Goal: Task Accomplishment & Management: Use online tool/utility

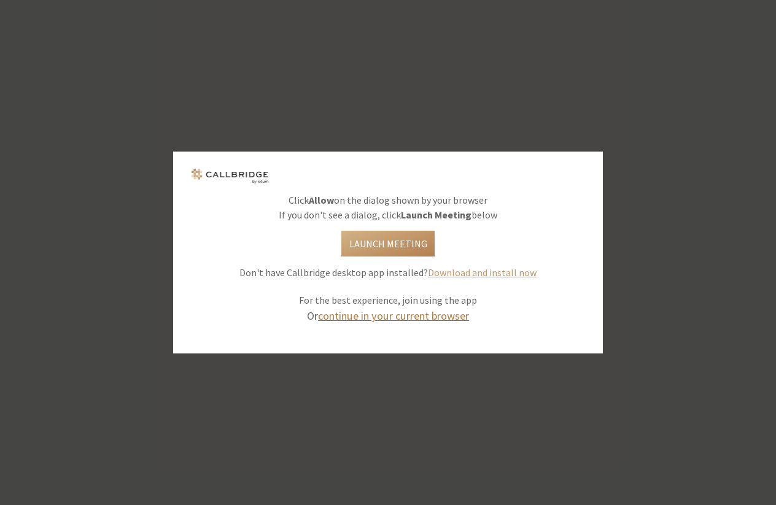
click at [417, 317] on link "continue in your current browser" at bounding box center [393, 316] width 151 height 14
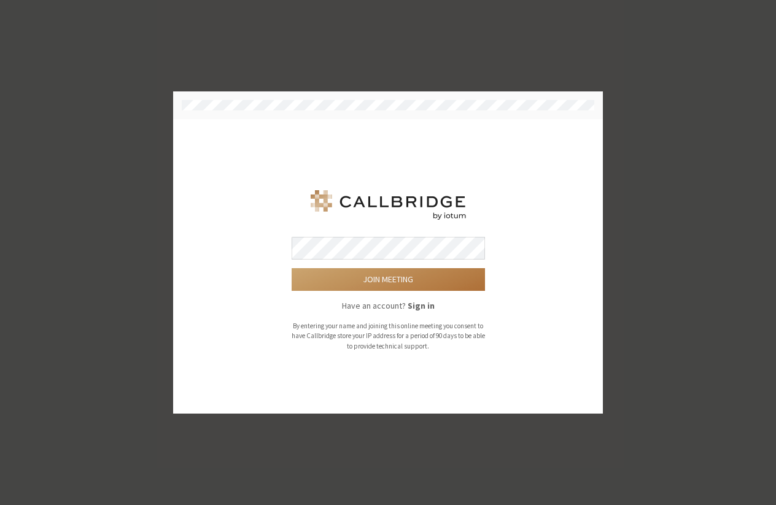
click at [388, 280] on button "Join meeting" at bounding box center [388, 279] width 193 height 23
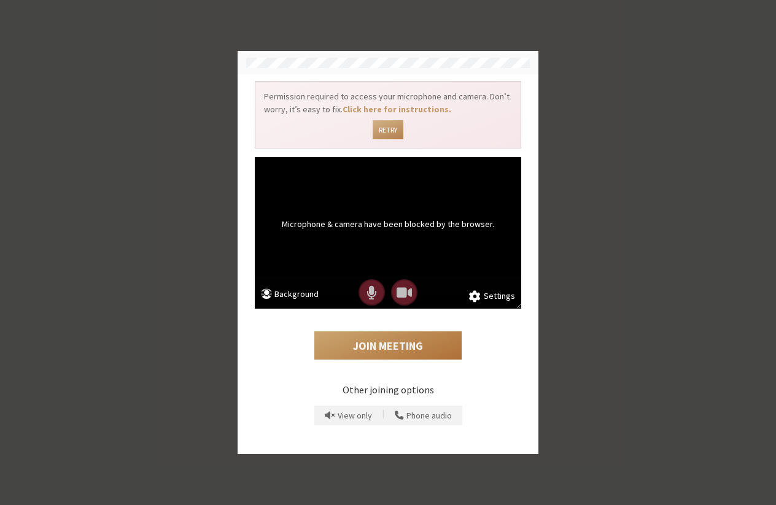
click at [405, 346] on button "Join Meeting" at bounding box center [387, 345] width 147 height 28
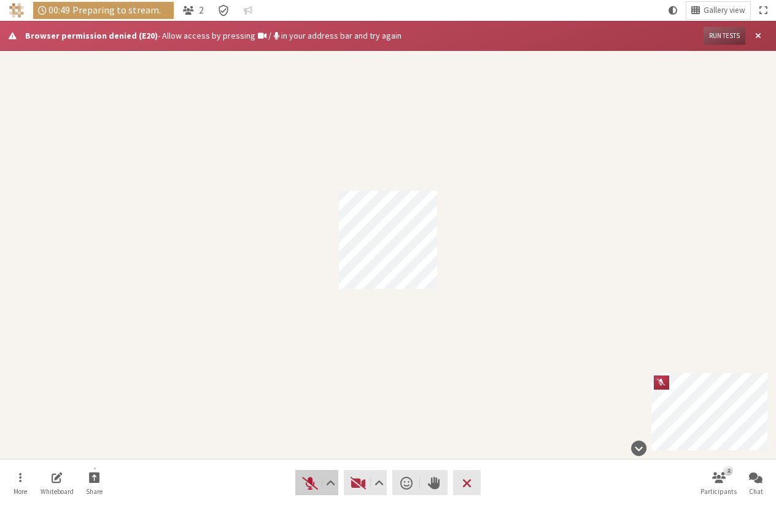
click at [306, 487] on span "Unmute (⌘+Shift+A)" at bounding box center [309, 483] width 17 height 17
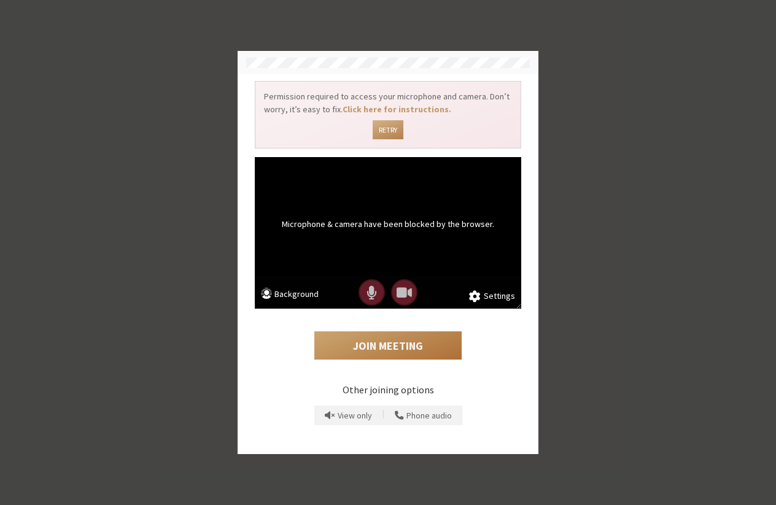
click at [408, 349] on button "Join Meeting" at bounding box center [387, 345] width 147 height 28
click at [396, 349] on button "Join Meeting" at bounding box center [387, 345] width 147 height 28
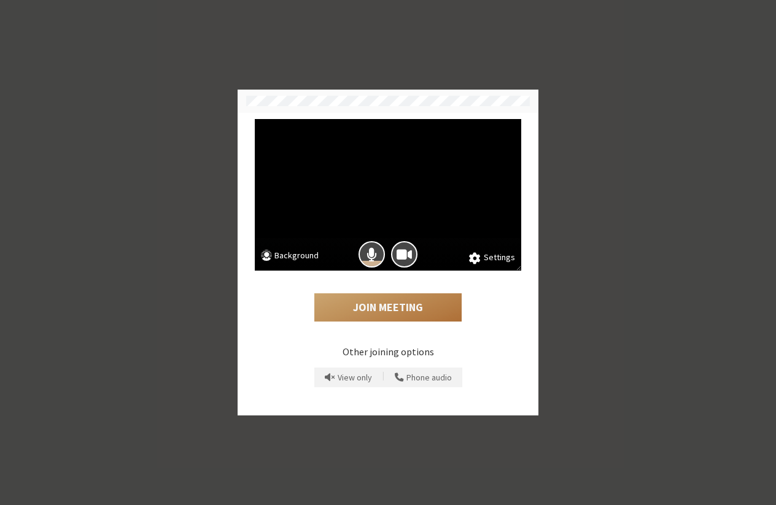
click at [394, 300] on button "Join Meeting" at bounding box center [387, 307] width 147 height 28
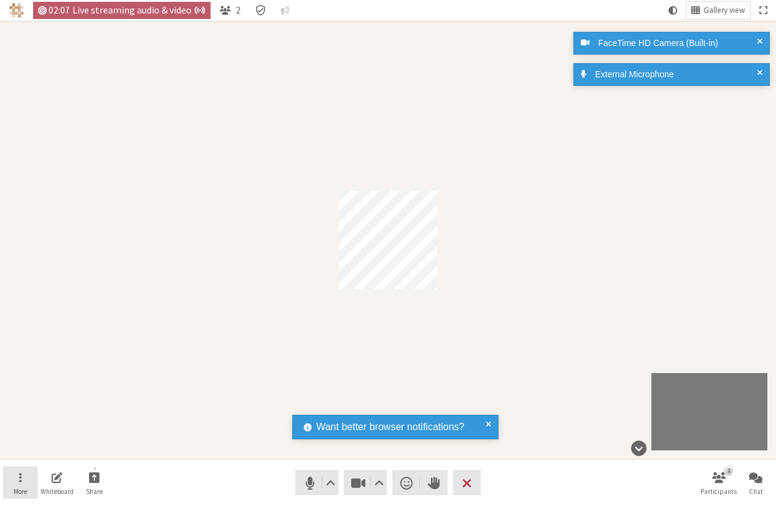
click at [20, 468] on button "More" at bounding box center [20, 483] width 34 height 33
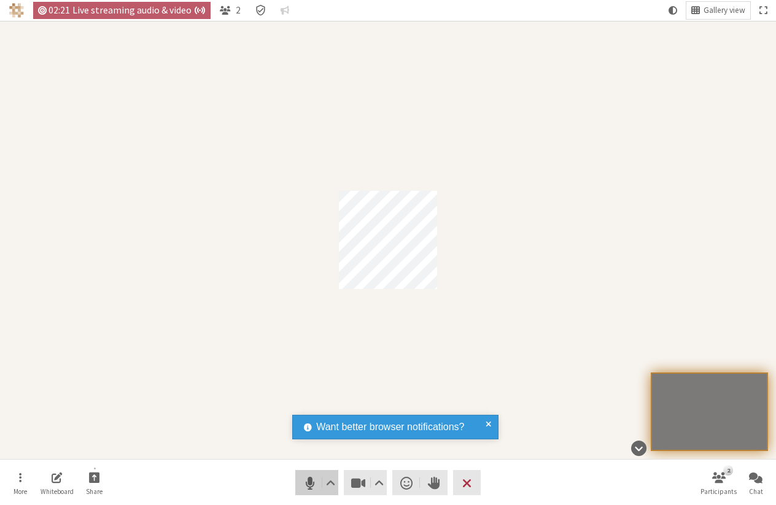
click at [308, 483] on span "Mute (⌘+Shift+A)" at bounding box center [309, 483] width 17 height 17
click at [310, 493] on button "Audio" at bounding box center [316, 482] width 43 height 25
click at [308, 487] on span "Mute (⌘+Shift+A)" at bounding box center [309, 483] width 17 height 17
click at [23, 483] on button "More" at bounding box center [20, 483] width 34 height 33
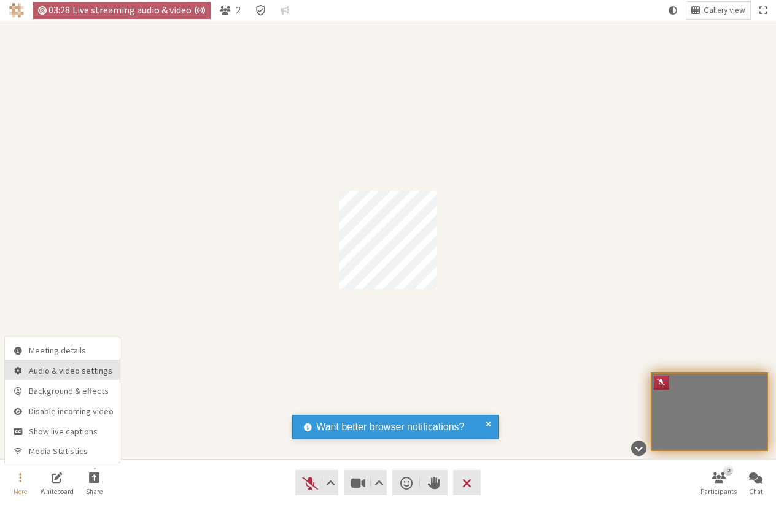
click at [59, 362] on button "Audio & video settings" at bounding box center [62, 370] width 115 height 20
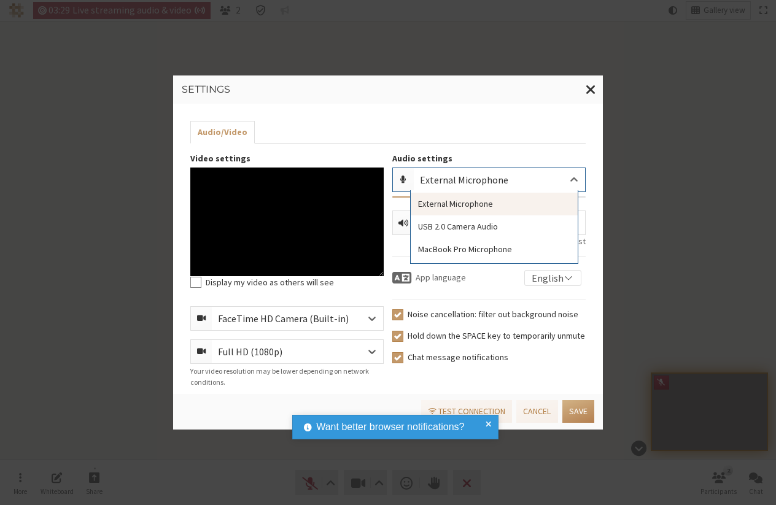
click at [482, 187] on div "External Microphone" at bounding box center [499, 179] width 171 height 23
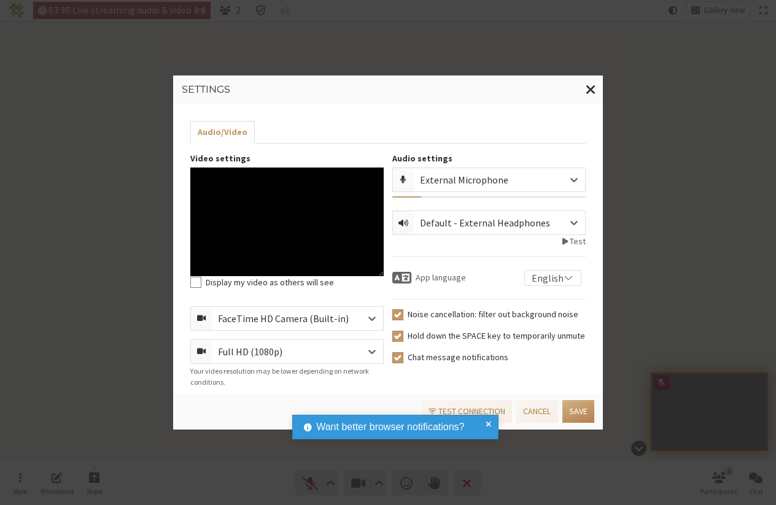
click at [471, 146] on div "Audio/Video Video settings Display my video as others will see FaceTime HD Came…" at bounding box center [388, 249] width 430 height 290
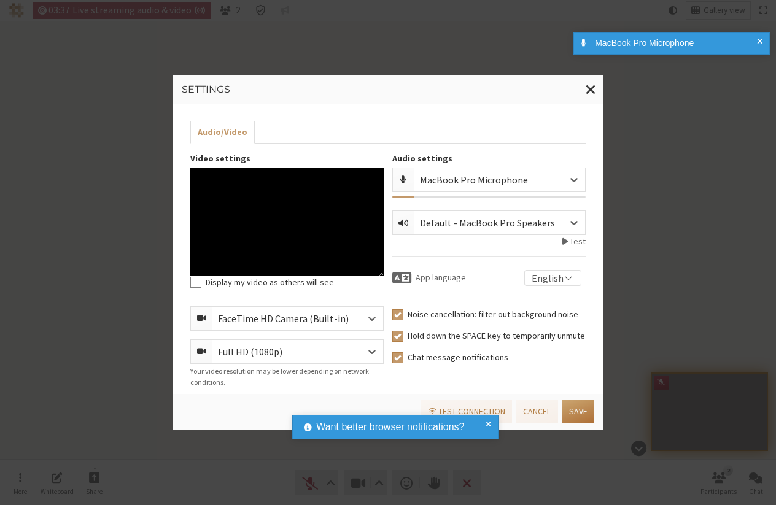
click at [575, 409] on button "Save" at bounding box center [578, 411] width 32 height 23
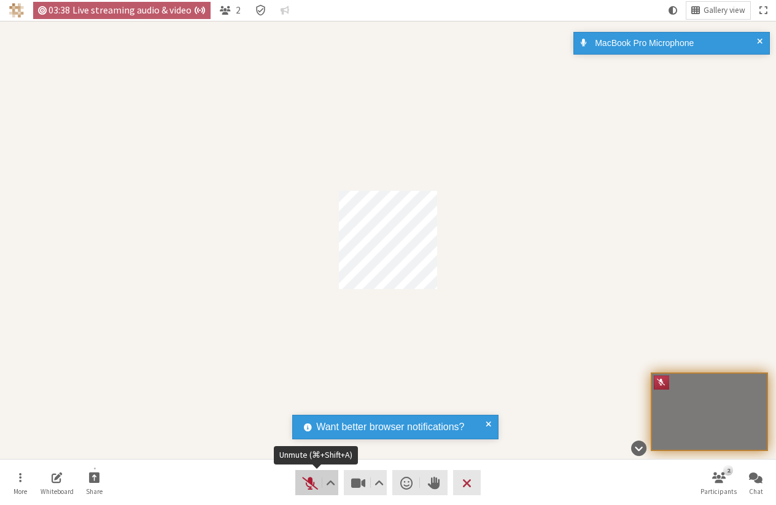
click at [319, 486] on button "Audio" at bounding box center [316, 482] width 43 height 25
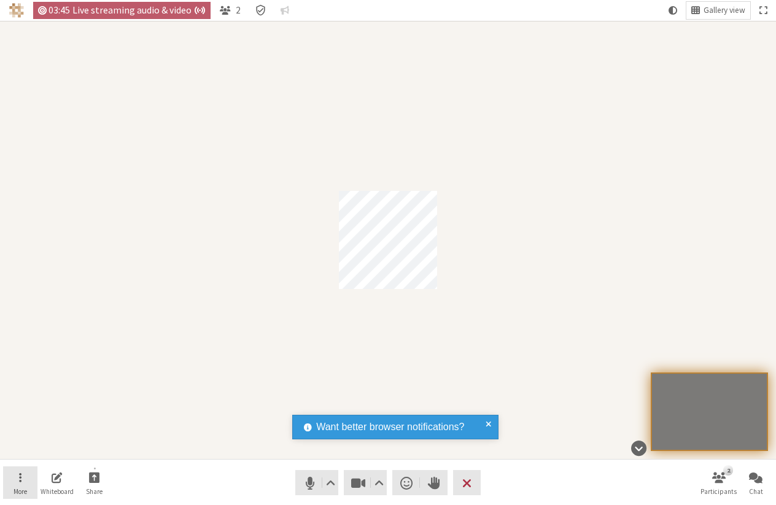
click at [23, 484] on button "More" at bounding box center [20, 483] width 34 height 33
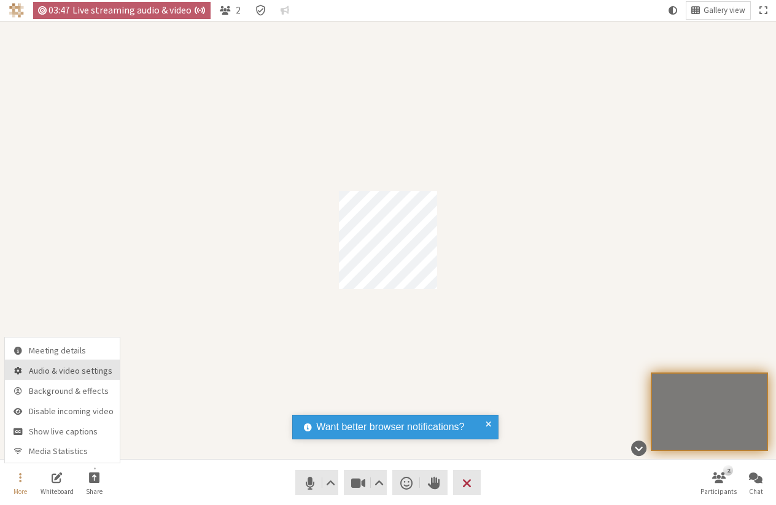
click at [71, 374] on span "Audio & video settings" at bounding box center [71, 370] width 85 height 9
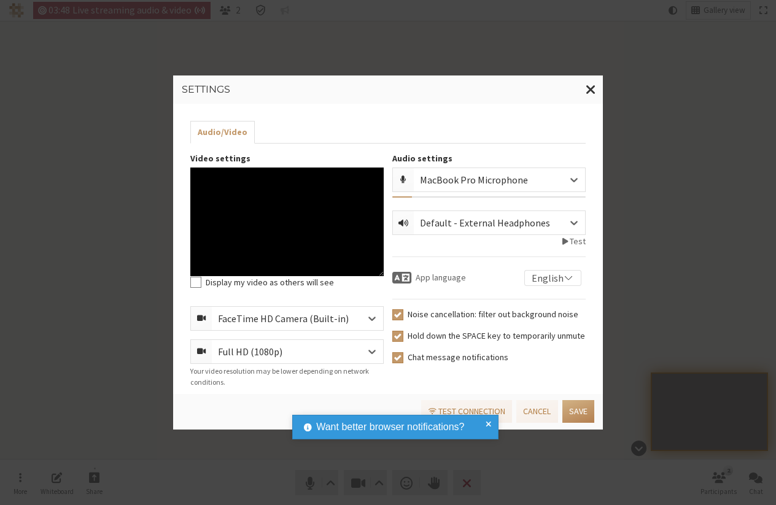
click at [460, 175] on div "MacBook Pro Microphone" at bounding box center [484, 179] width 128 height 15
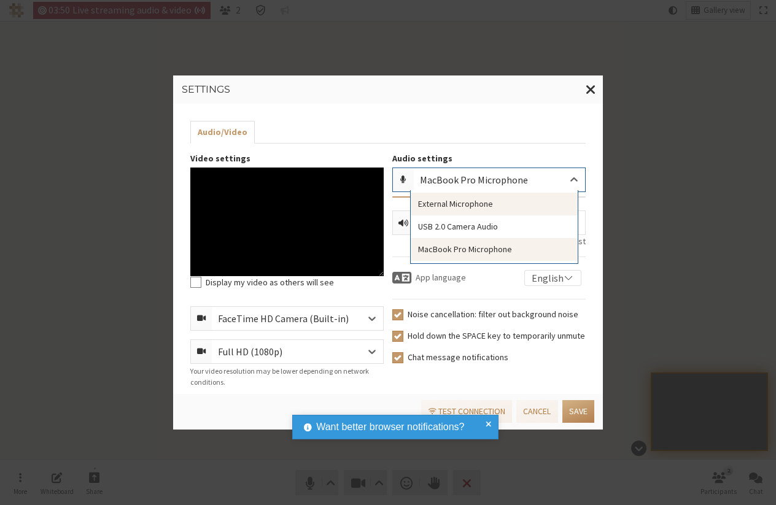
click at [465, 207] on div "External Microphone" at bounding box center [494, 204] width 167 height 23
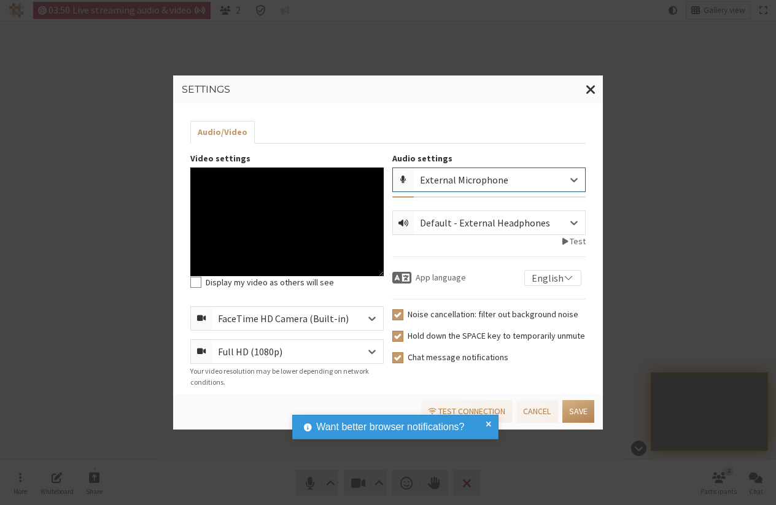
click at [465, 215] on div "Default - External Headphones" at bounding box center [495, 222] width 150 height 15
click at [575, 200] on div "Audio settings External Microphone" at bounding box center [488, 177] width 193 height 50
click at [568, 409] on button "Save" at bounding box center [578, 411] width 32 height 23
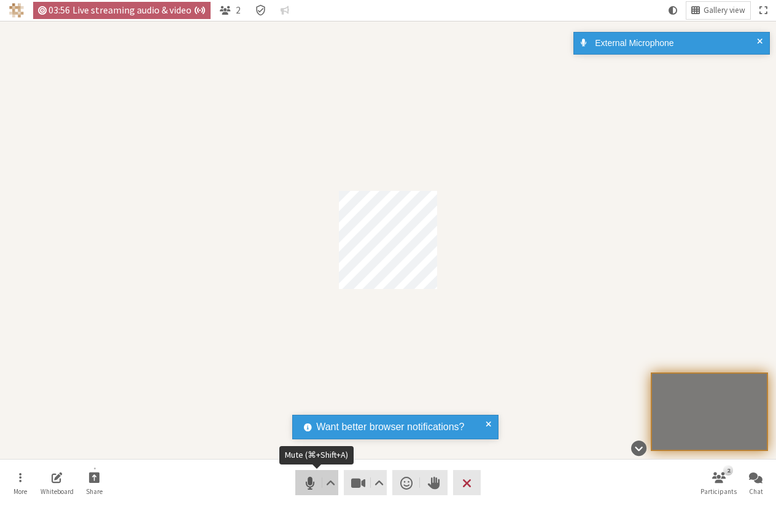
click at [312, 482] on span "Mute (⌘+Shift+A)" at bounding box center [309, 483] width 17 height 17
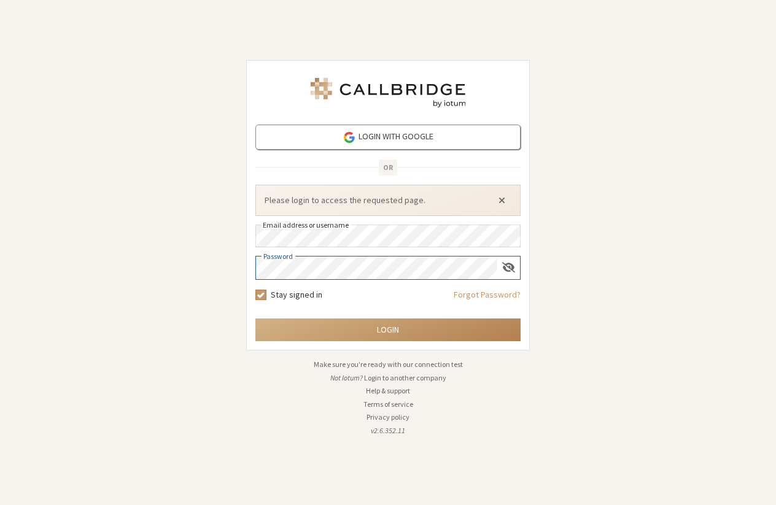
click at [502, 200] on button "Close alert" at bounding box center [502, 201] width 20 height 18
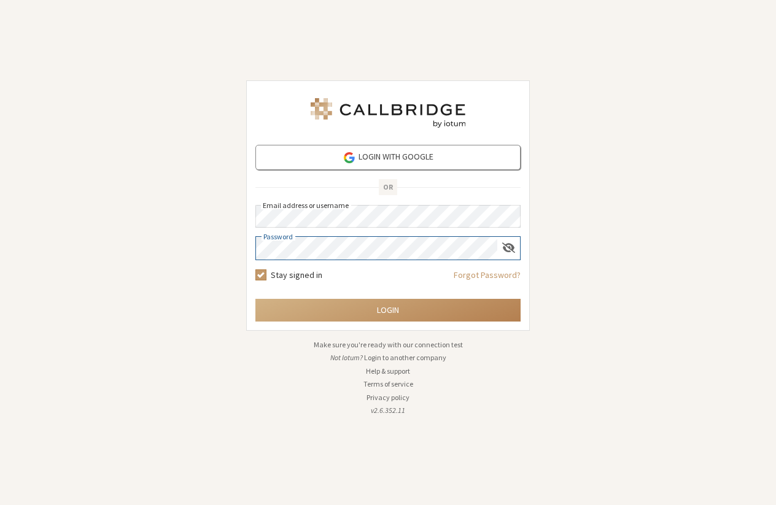
click at [388, 310] on button "Login" at bounding box center [387, 310] width 265 height 23
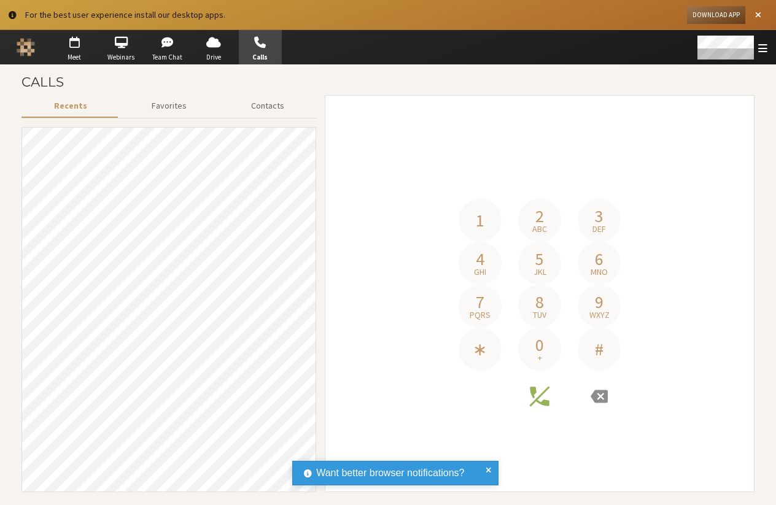
click at [342, 166] on h4 "Phone number" at bounding box center [539, 182] width 411 height 34
click at [464, 105] on div "1 2 abc 3 def 4 ghi 5 jkl 6 mno 7 pqrs 8 tuv 9 wxyz ∗ 0 + #" at bounding box center [539, 293] width 411 height 379
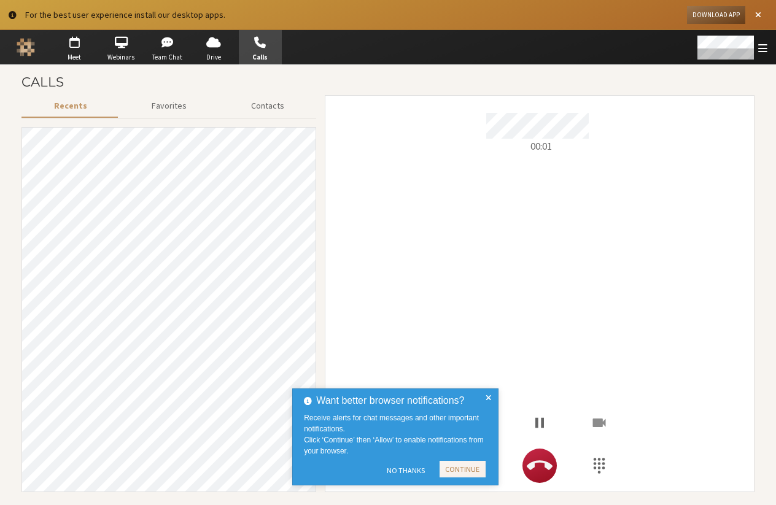
click at [547, 462] on icon "Hangup" at bounding box center [540, 465] width 26 height 10
